Goal: Complete application form

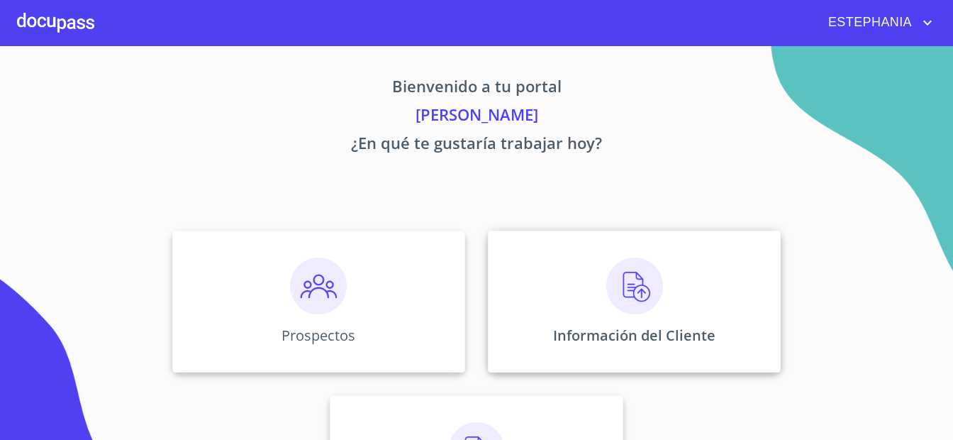
click at [601, 331] on p "Información del Cliente" at bounding box center [634, 334] width 162 height 19
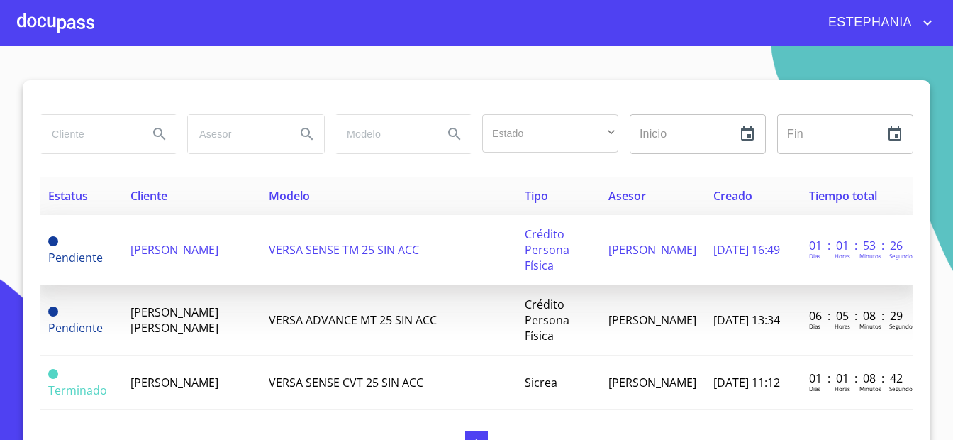
click at [489, 255] on td "VERSA SENSE TM 25 SIN ACC" at bounding box center [388, 250] width 256 height 70
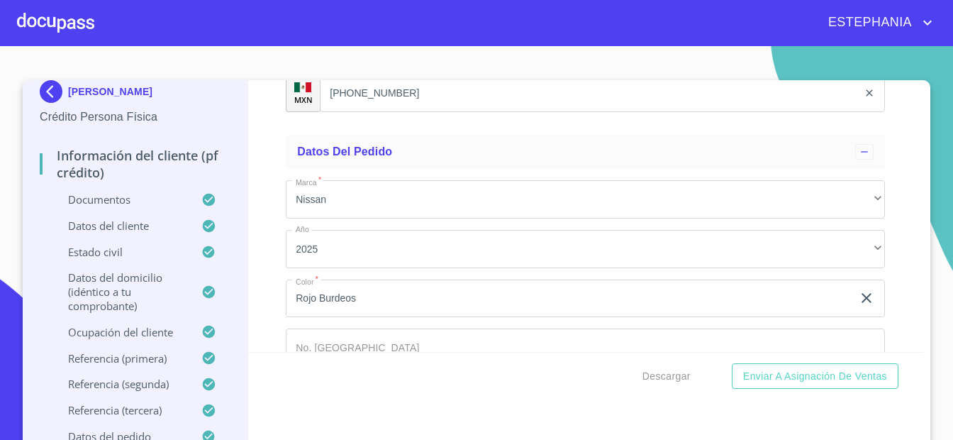
scroll to position [8506, 0]
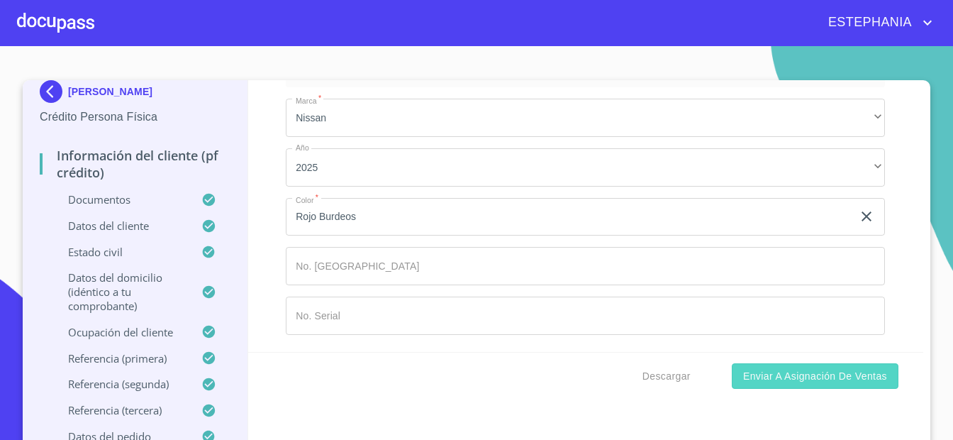
click at [767, 384] on span "Enviar a Asignación de Ventas" at bounding box center [815, 376] width 144 height 18
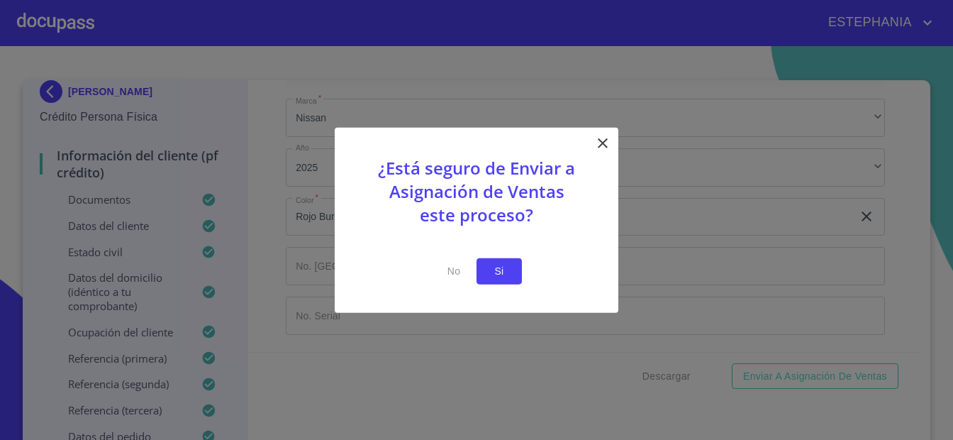
click at [499, 282] on button "Si" at bounding box center [499, 271] width 45 height 26
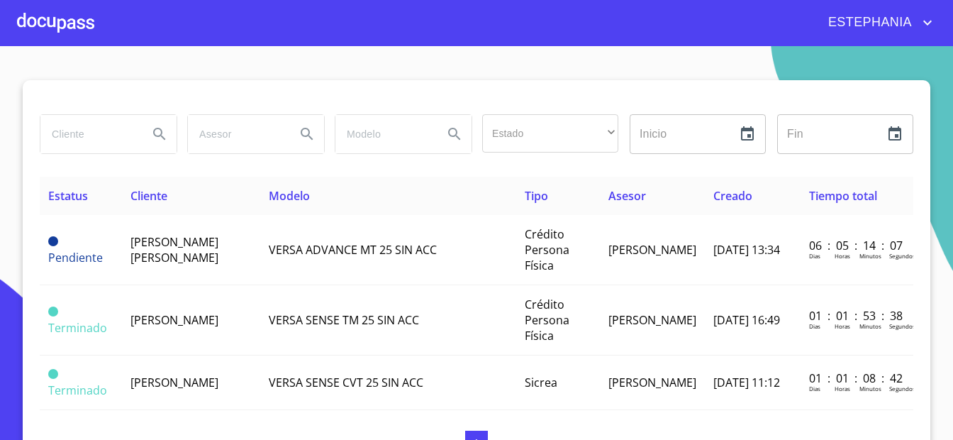
click at [587, 91] on div at bounding box center [477, 97] width 874 height 34
